Goal: Find specific page/section: Find specific page/section

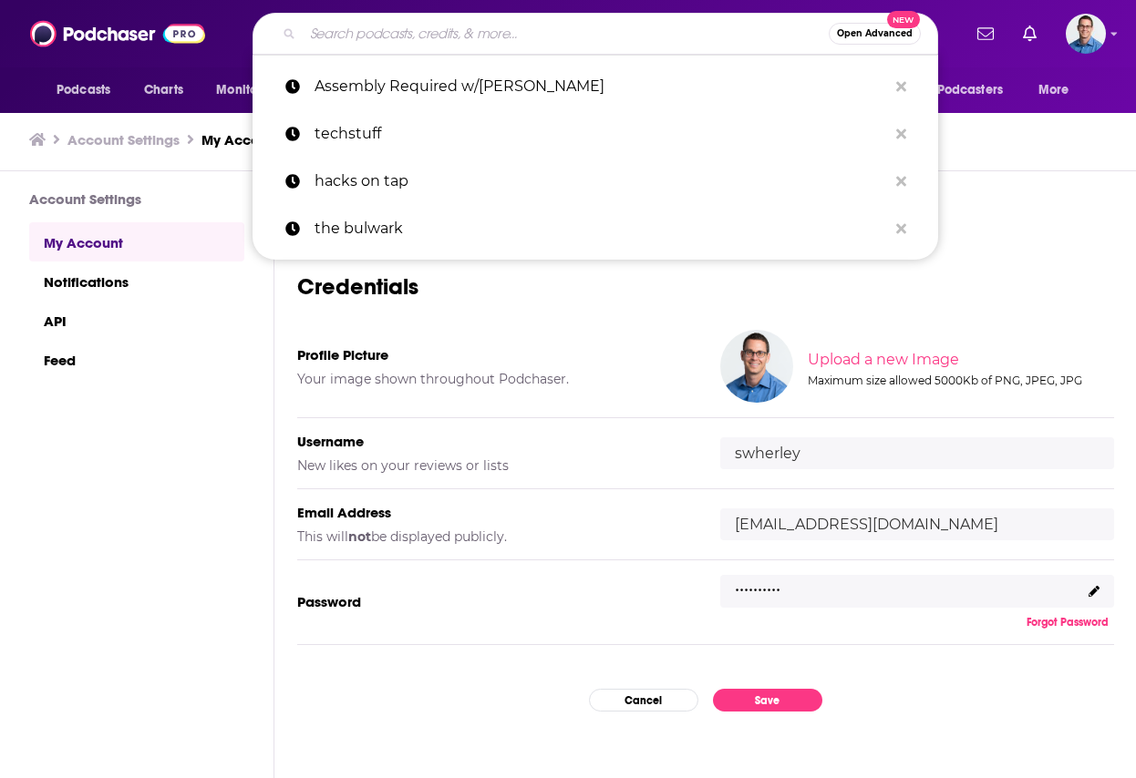
click at [399, 30] on input "Search podcasts, credits, & more..." at bounding box center [566, 33] width 526 height 29
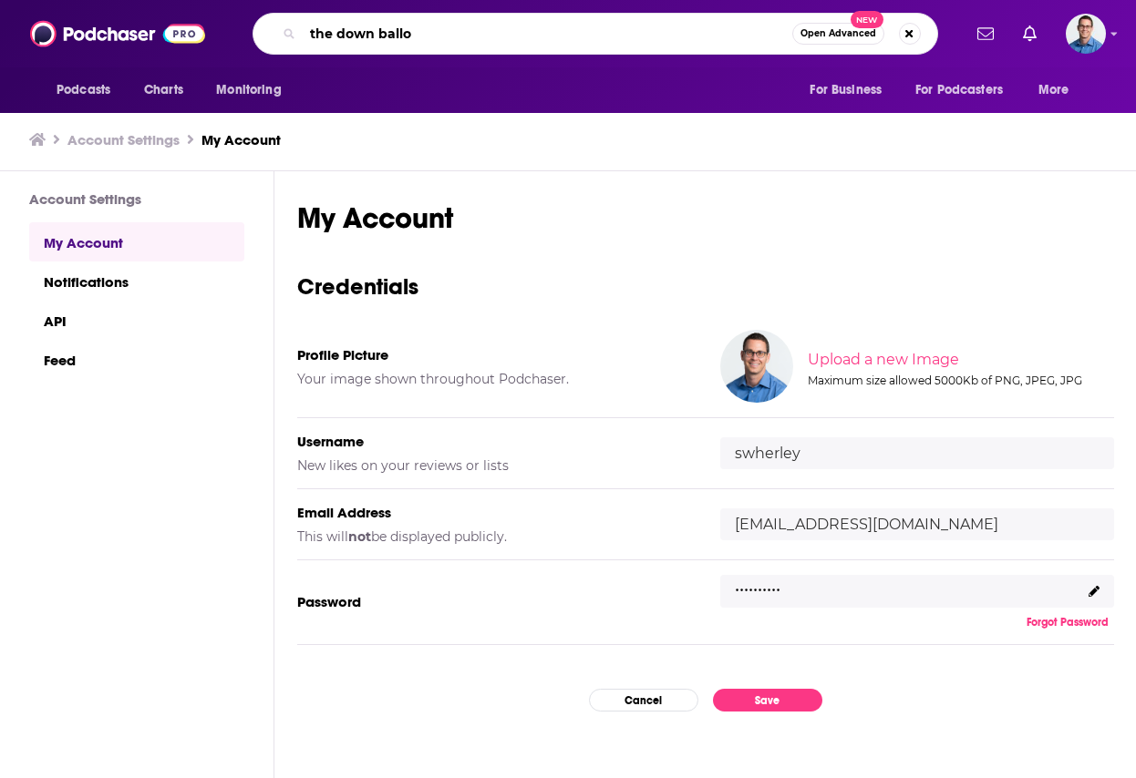
type input "the down ballot"
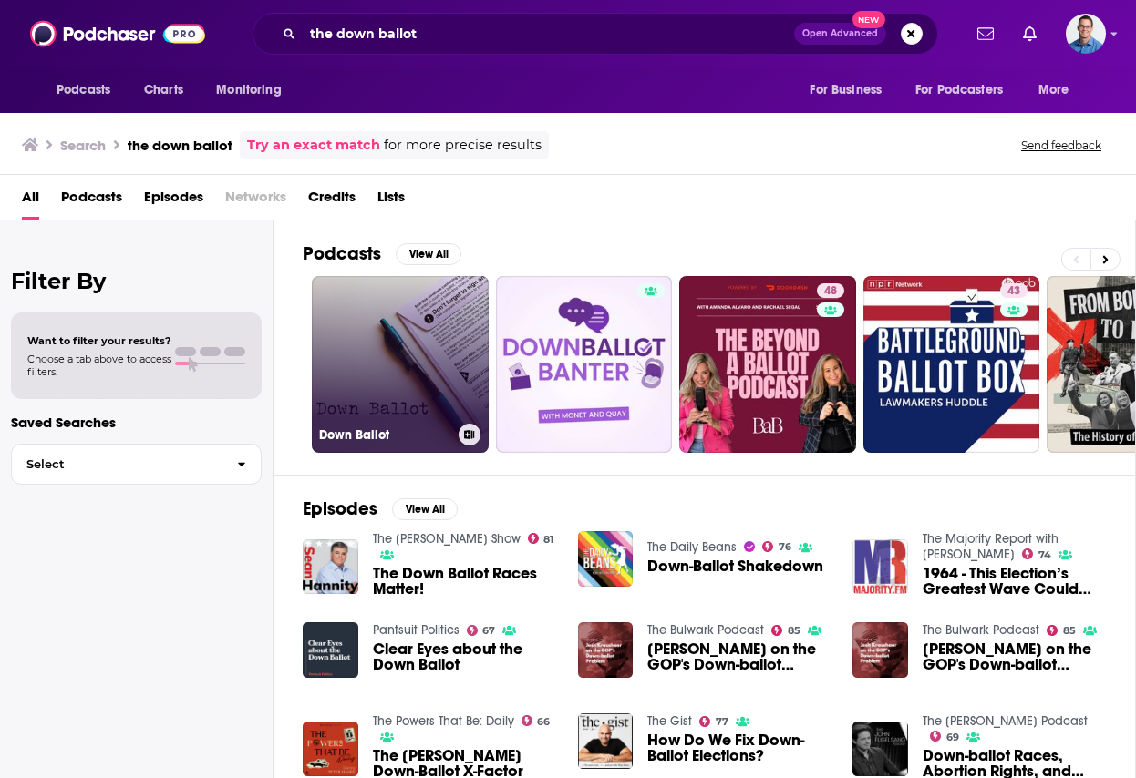
click at [386, 324] on link "Down Ballot" at bounding box center [400, 364] width 177 height 177
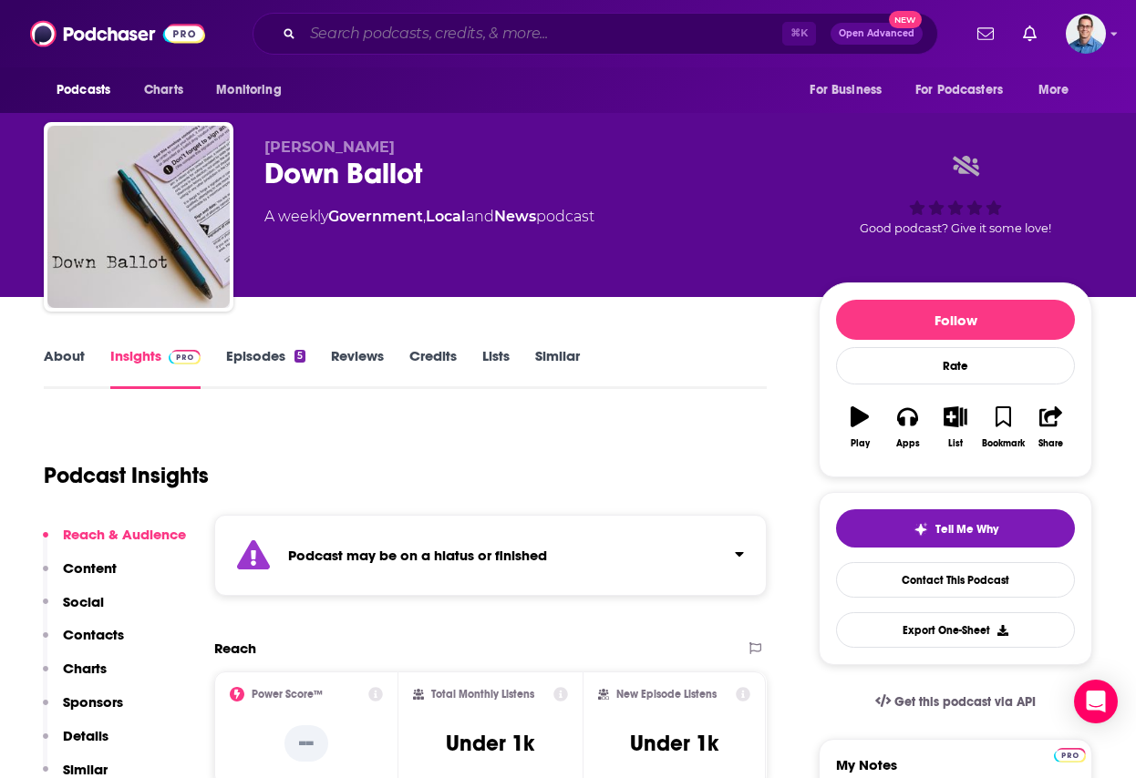
click at [347, 30] on input "Search podcasts, credits, & more..." at bounding box center [542, 33] width 479 height 29
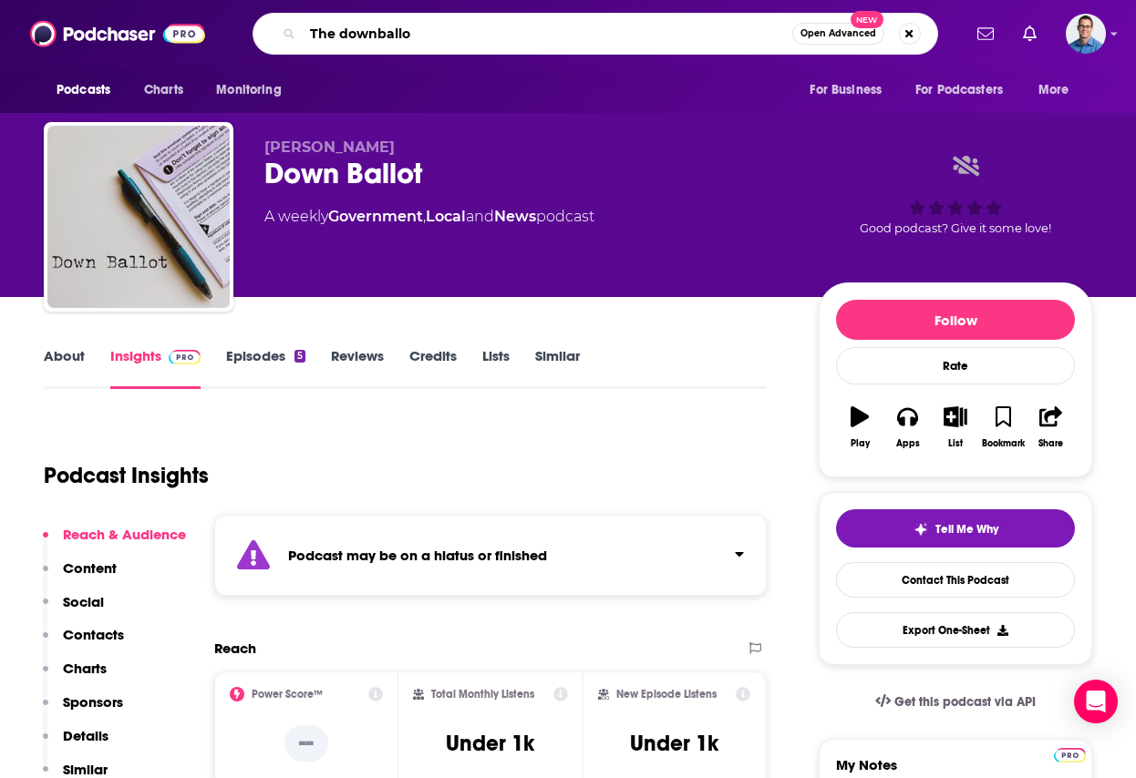
type input "The downballot"
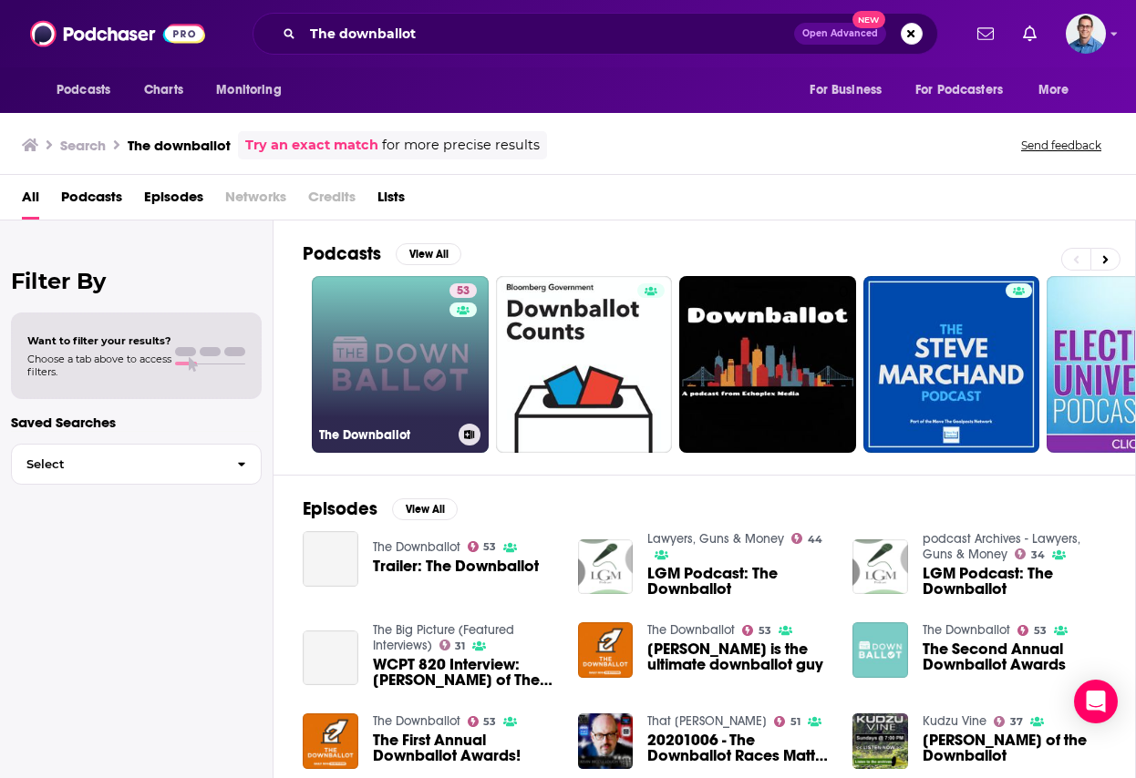
click at [386, 332] on link "53 The Downballot" at bounding box center [400, 364] width 177 height 177
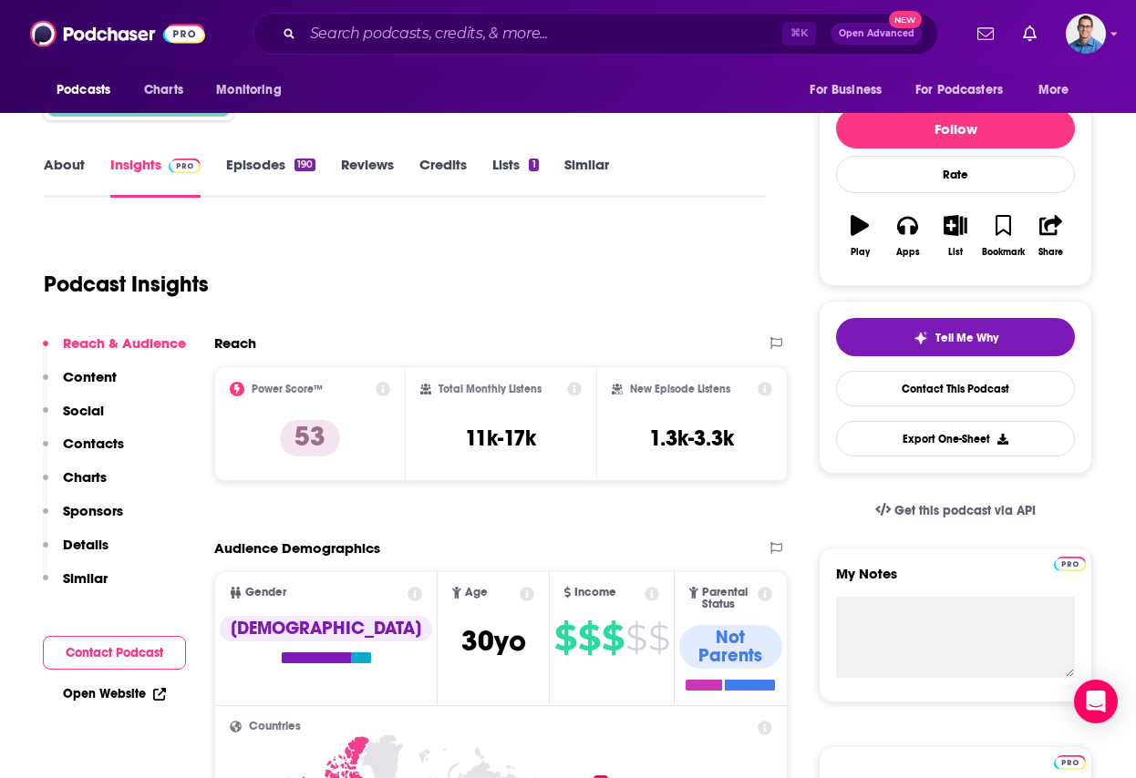
scroll to position [202, 0]
